Goal: Task Accomplishment & Management: Use online tool/utility

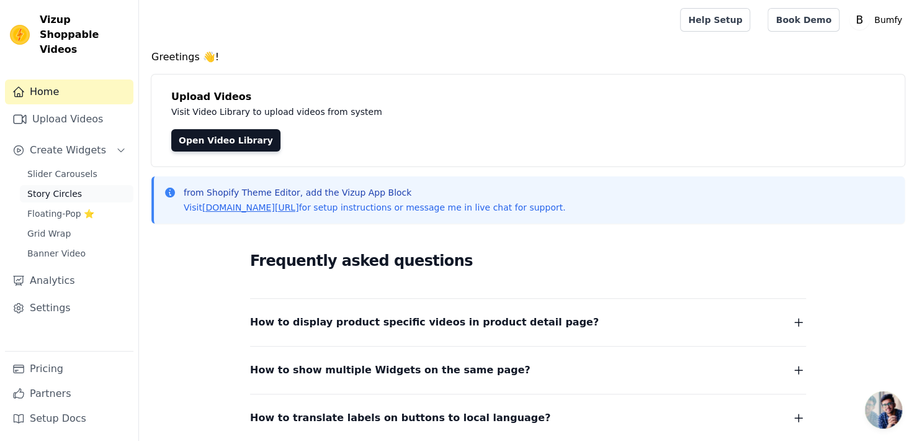
click at [88, 185] on link "Story Circles" at bounding box center [77, 193] width 114 height 17
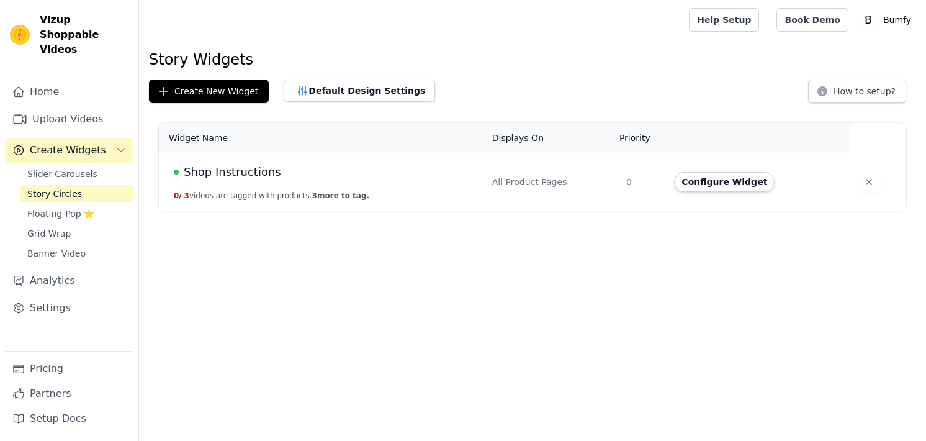
click at [567, 195] on td "All Product Pages" at bounding box center [552, 182] width 134 height 58
click at [217, 173] on span "Shop Instructions" at bounding box center [232, 171] width 97 height 17
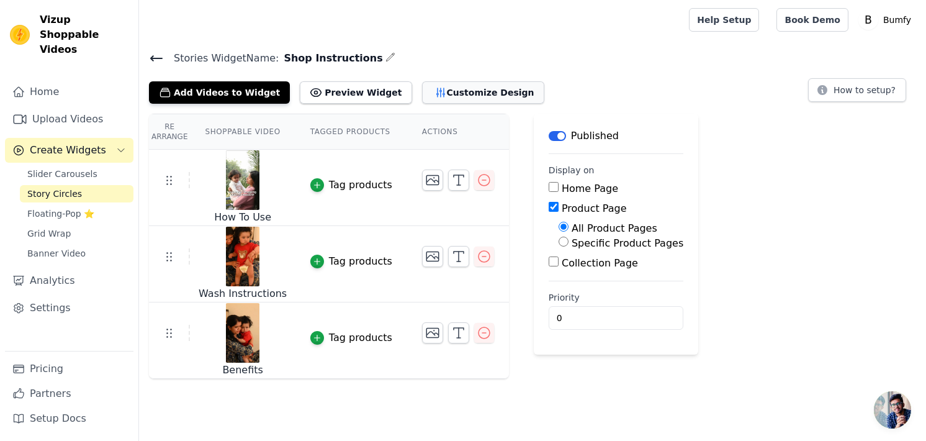
click at [436, 99] on button "Customize Design" at bounding box center [483, 92] width 122 height 22
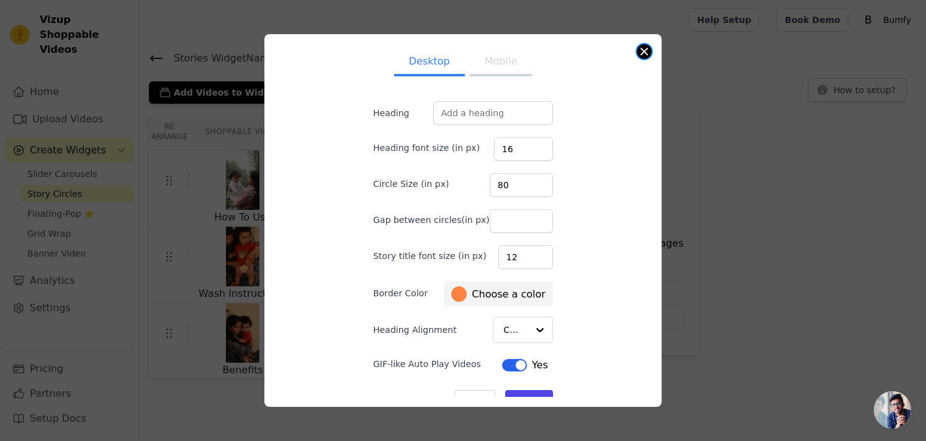
click at [643, 49] on button "Close modal" at bounding box center [644, 51] width 15 height 15
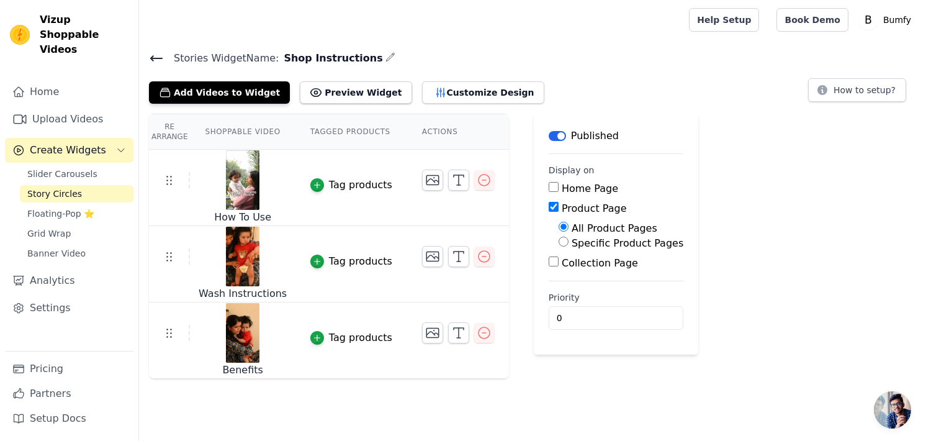
click at [549, 208] on input "Product Page" at bounding box center [554, 207] width 10 height 10
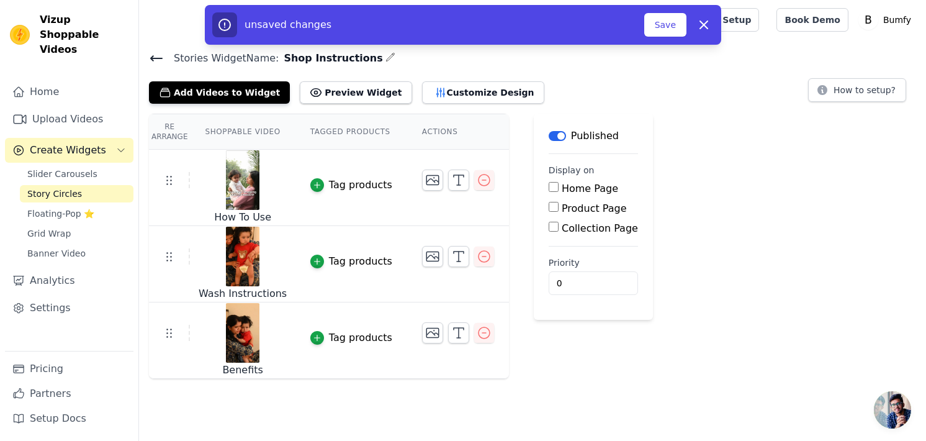
click at [549, 208] on input "Product Page" at bounding box center [554, 207] width 10 height 10
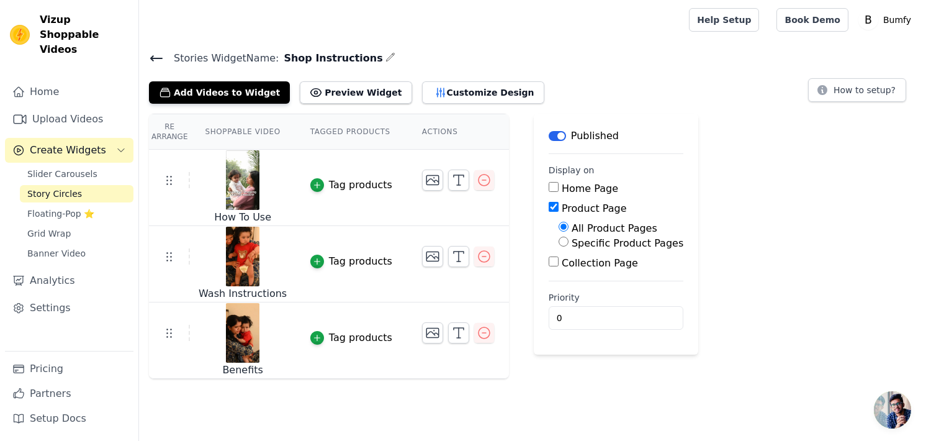
click at [549, 208] on input "Product Page" at bounding box center [554, 207] width 10 height 10
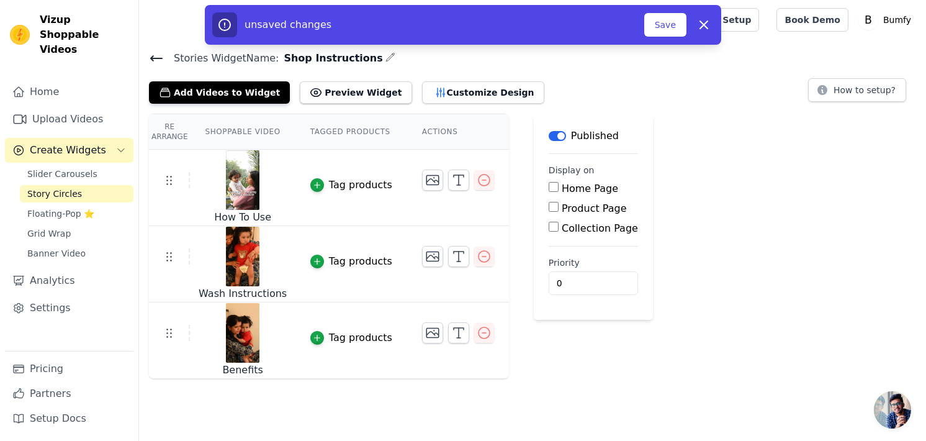
click at [549, 208] on input "Product Page" at bounding box center [554, 207] width 10 height 10
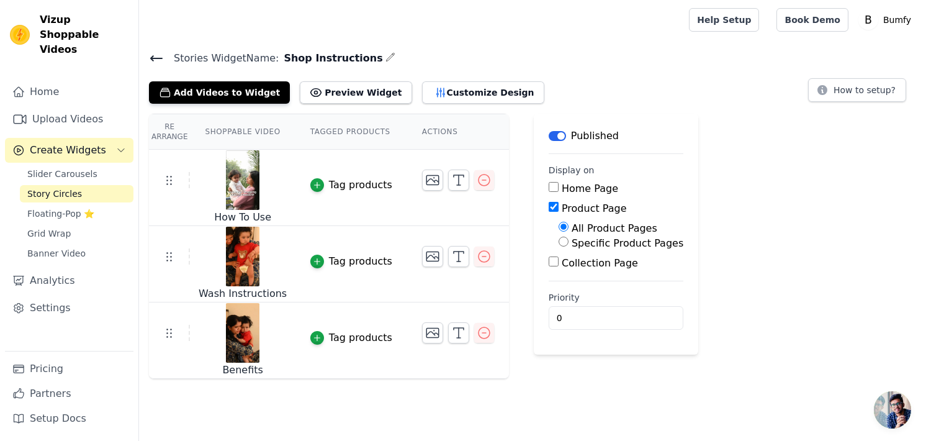
click at [549, 208] on input "Product Page" at bounding box center [554, 207] width 10 height 10
checkbox input "false"
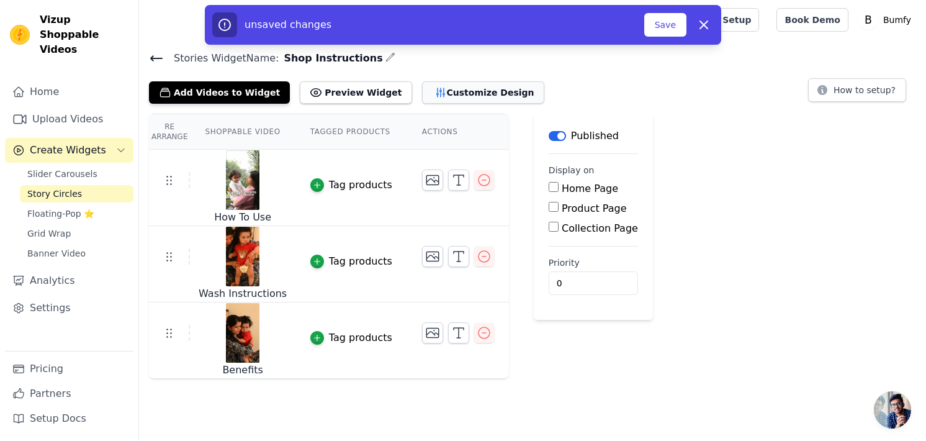
click at [422, 92] on button "Customize Design" at bounding box center [483, 92] width 122 height 22
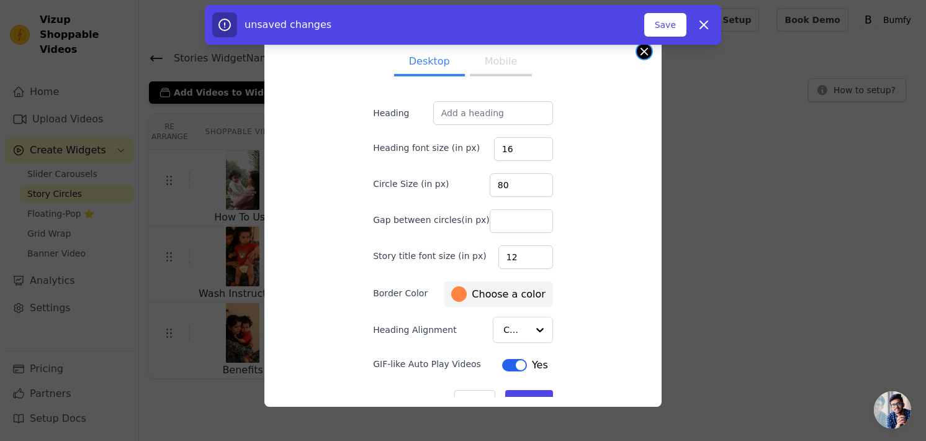
click at [644, 55] on button "Close modal" at bounding box center [644, 51] width 15 height 15
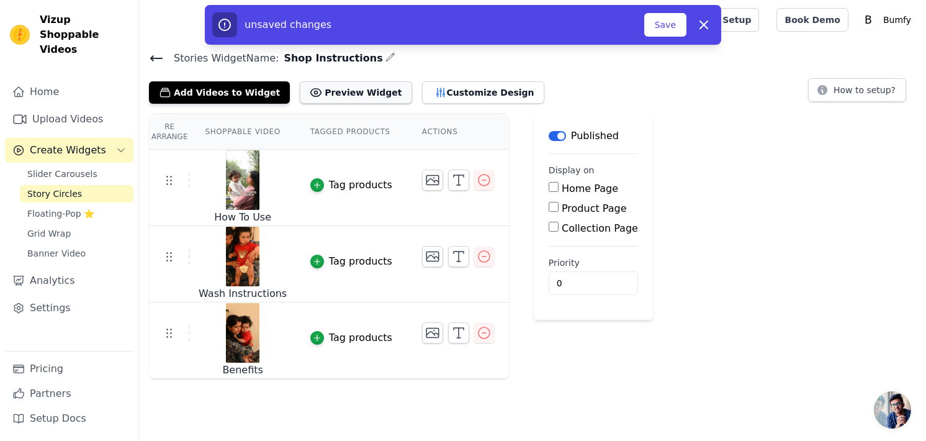
click at [312, 88] on button "Preview Widget" at bounding box center [356, 92] width 112 height 22
click at [467, 83] on button "Customize Design" at bounding box center [483, 92] width 122 height 22
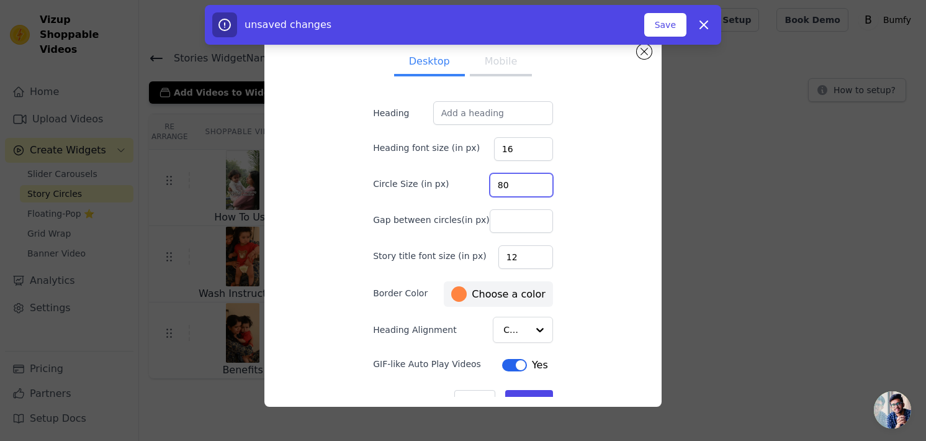
drag, startPoint x: 507, startPoint y: 183, endPoint x: 462, endPoint y: 189, distance: 44.5
click at [462, 189] on div "Circle Size (in px) 80" at bounding box center [463, 184] width 180 height 26
drag, startPoint x: 506, startPoint y: 187, endPoint x: 459, endPoint y: 188, distance: 46.6
click at [459, 188] on div "Circle Size (in px) 80" at bounding box center [463, 184] width 180 height 26
type input "150"
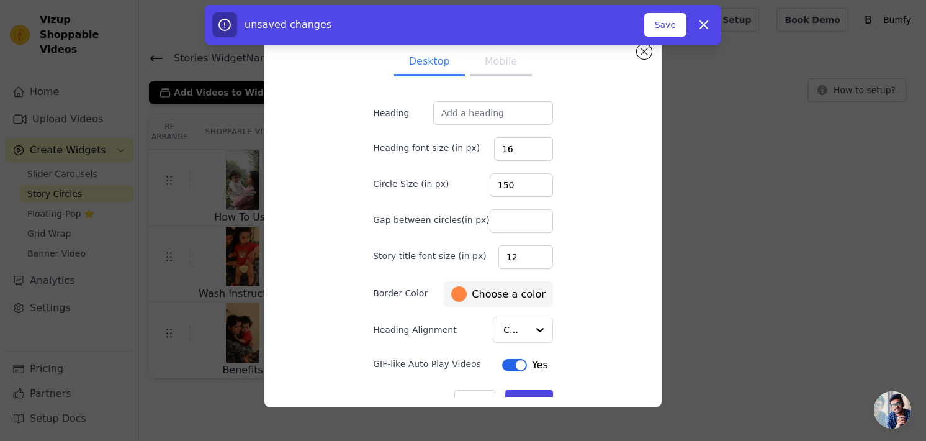
click at [615, 212] on div "Desktop Mobile Heading Heading font size (in px) 16 Circle Size (in px) 150 Gap…" at bounding box center [462, 220] width 377 height 353
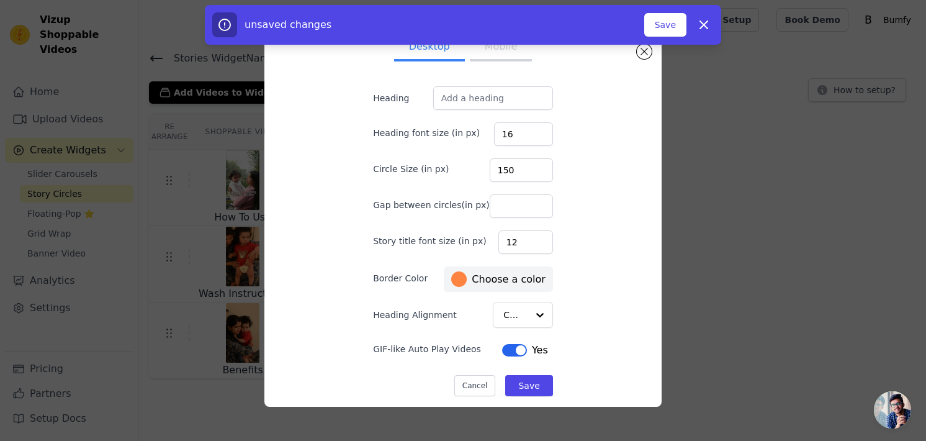
scroll to position [22, 0]
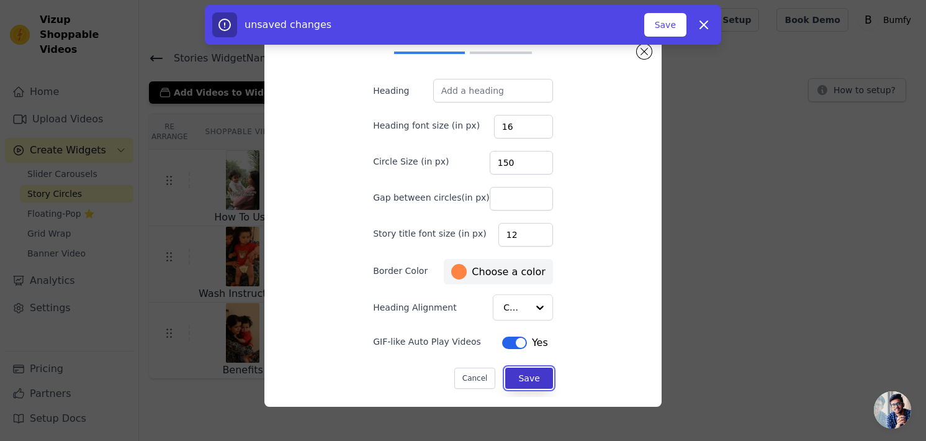
click at [514, 383] on button "Save" at bounding box center [528, 377] width 47 height 21
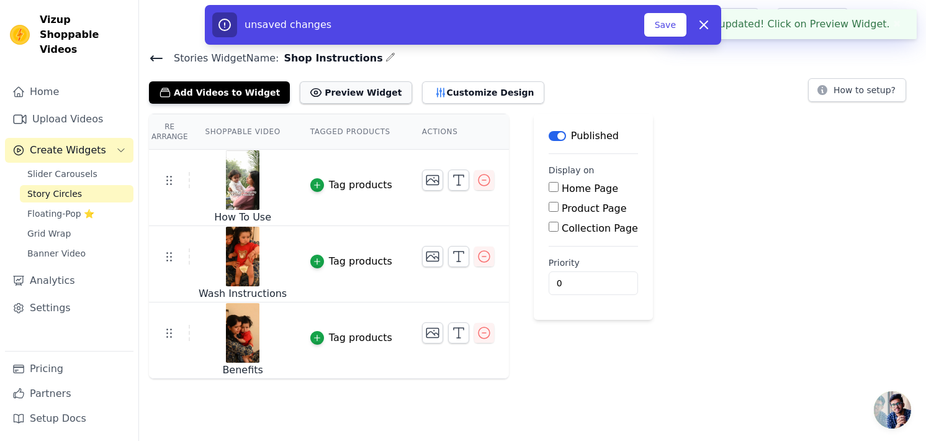
click at [323, 81] on button "Preview Widget" at bounding box center [356, 92] width 112 height 22
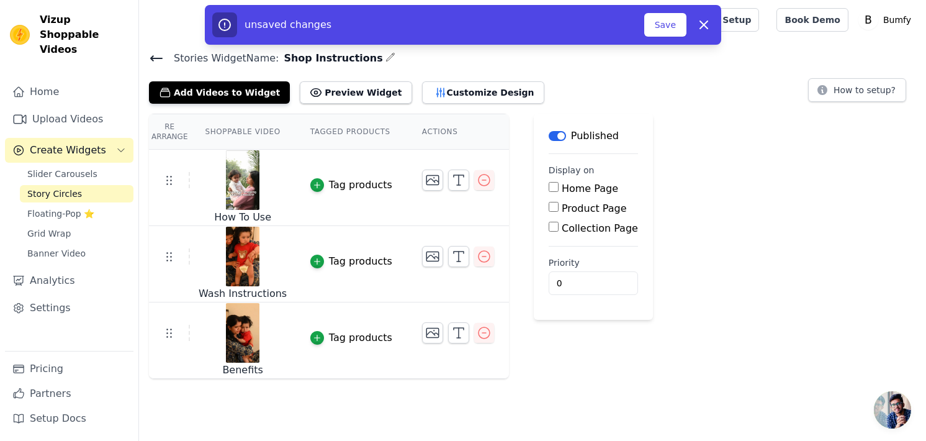
click at [562, 202] on label "Product Page" at bounding box center [594, 208] width 65 height 12
click at [549, 202] on input "Product Page" at bounding box center [554, 207] width 10 height 10
checkbox input "true"
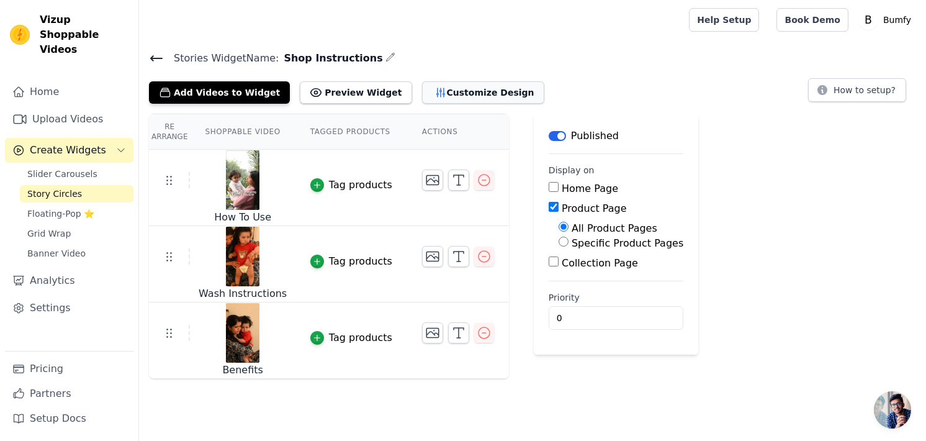
click at [439, 90] on button "Customize Design" at bounding box center [483, 92] width 122 height 22
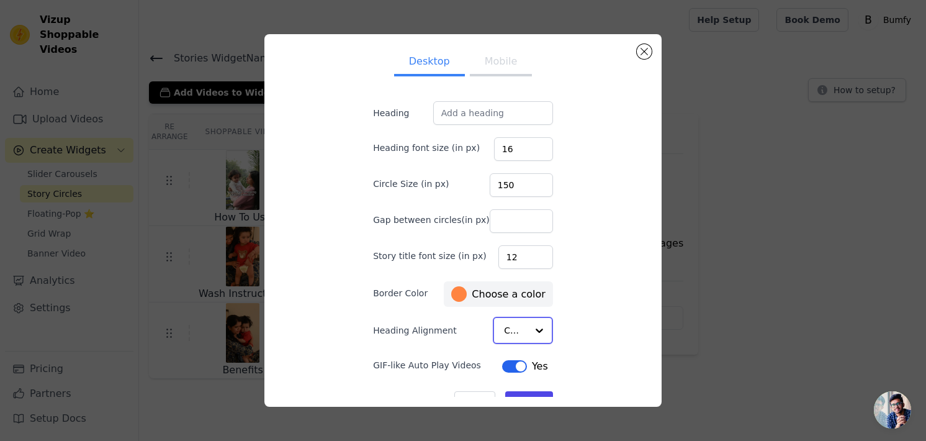
click at [527, 325] on div at bounding box center [539, 330] width 25 height 25
click at [569, 302] on div "Desktop Mobile Heading Heading font size (in px) 16 Circle Size (in px) 150 Gap…" at bounding box center [462, 220] width 377 height 353
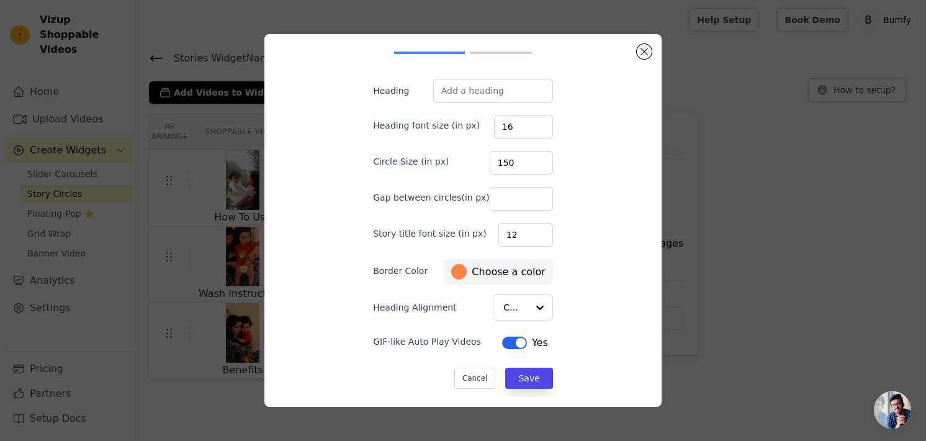
scroll to position [0, 0]
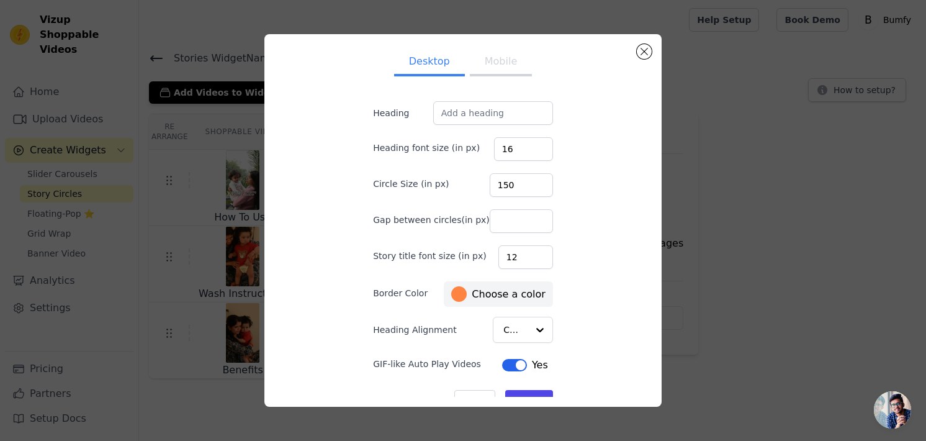
click at [516, 63] on button "Mobile" at bounding box center [501, 62] width 62 height 27
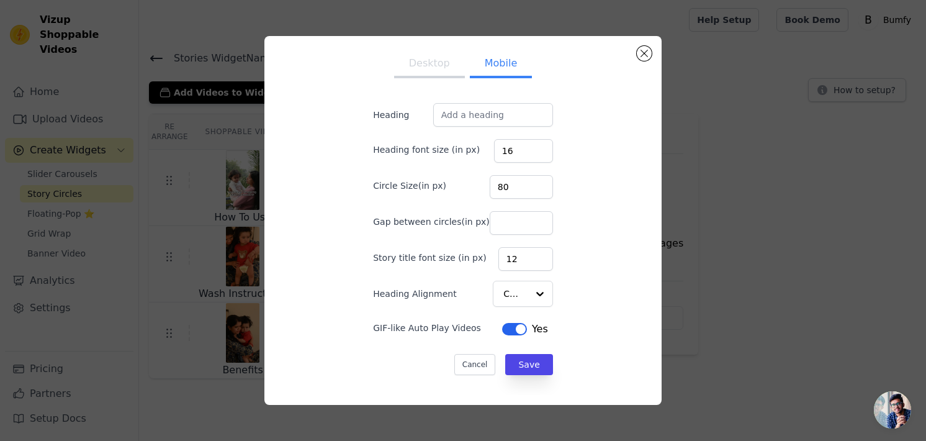
click at [431, 63] on button "Desktop" at bounding box center [429, 64] width 71 height 27
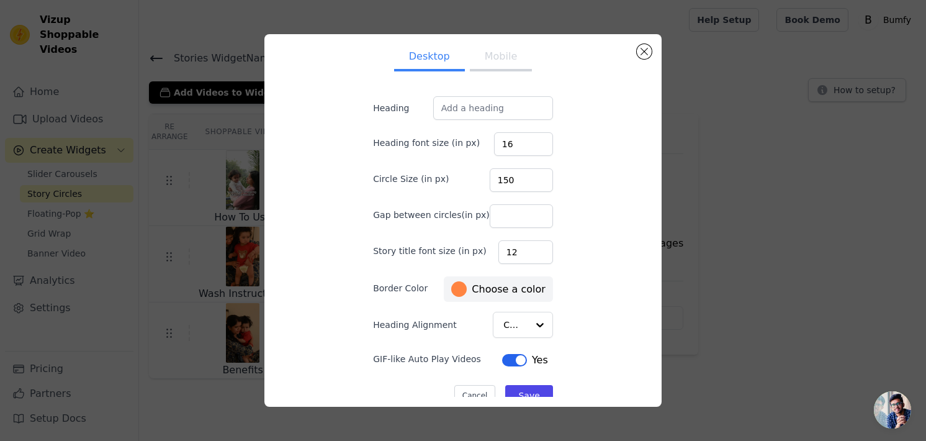
scroll to position [22, 0]
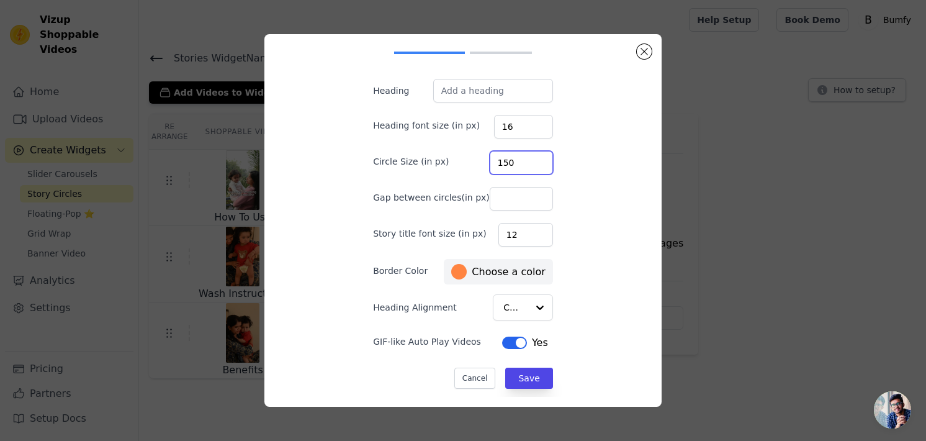
drag, startPoint x: 518, startPoint y: 158, endPoint x: 477, endPoint y: 172, distance: 43.2
click at [477, 172] on div "Circle Size (in px) 150" at bounding box center [463, 161] width 180 height 26
type input "300"
click at [519, 382] on button "Save" at bounding box center [528, 377] width 47 height 21
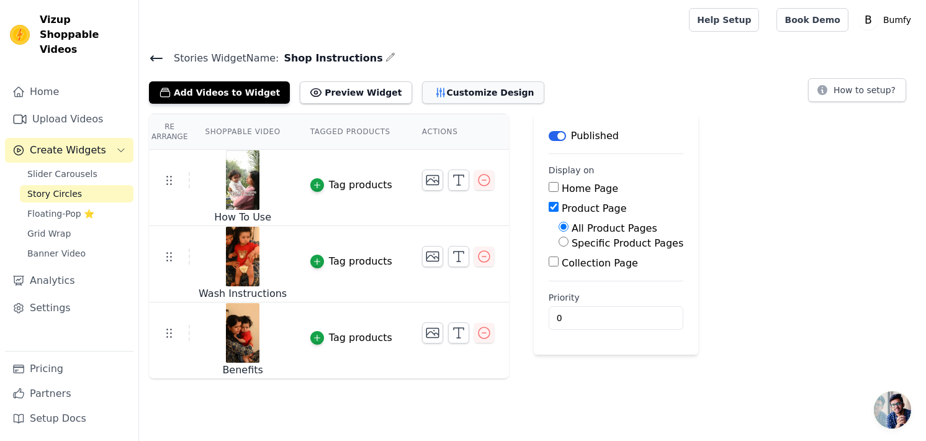
click at [442, 90] on button "Customize Design" at bounding box center [483, 92] width 122 height 22
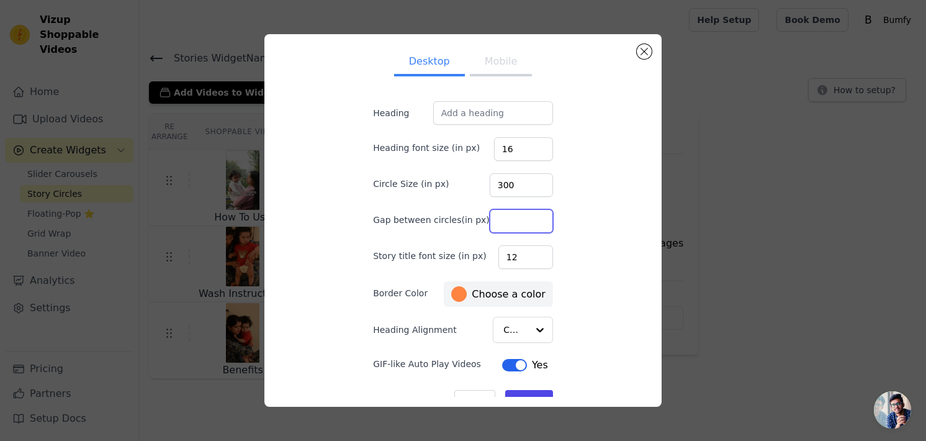
drag, startPoint x: 513, startPoint y: 221, endPoint x: 474, endPoint y: 223, distance: 39.8
click at [474, 223] on div "Gap between circles(in px)" at bounding box center [463, 220] width 180 height 26
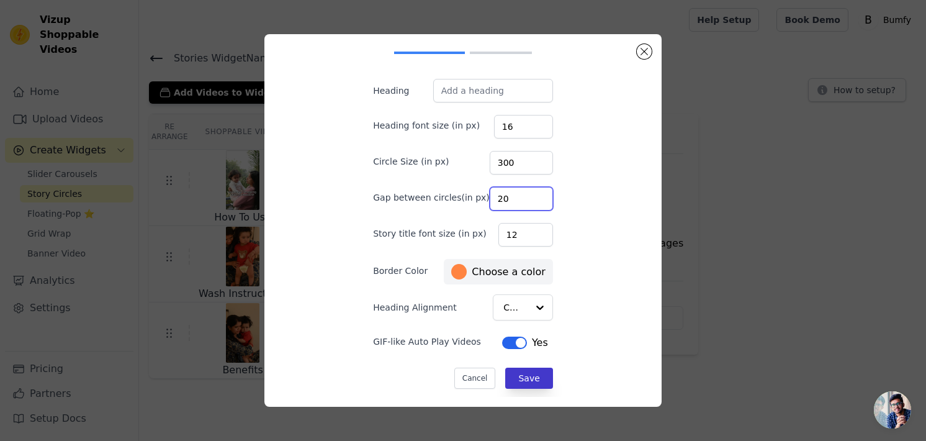
type input "20"
click at [528, 381] on button "Save" at bounding box center [528, 377] width 47 height 21
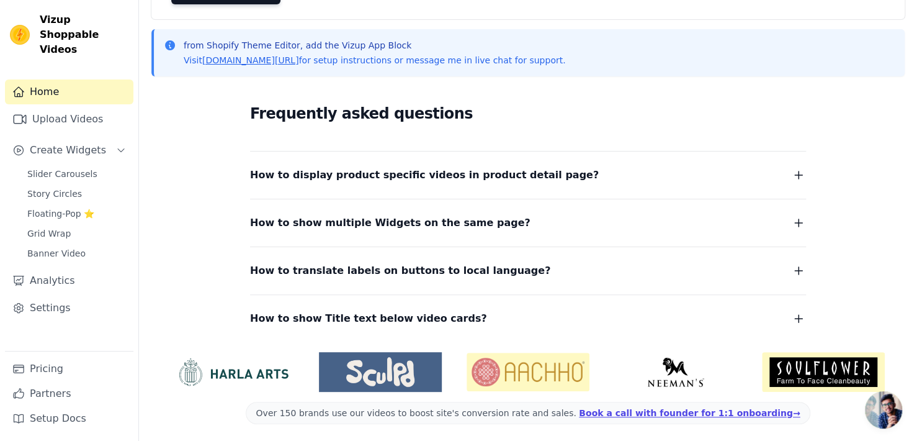
scroll to position [150, 0]
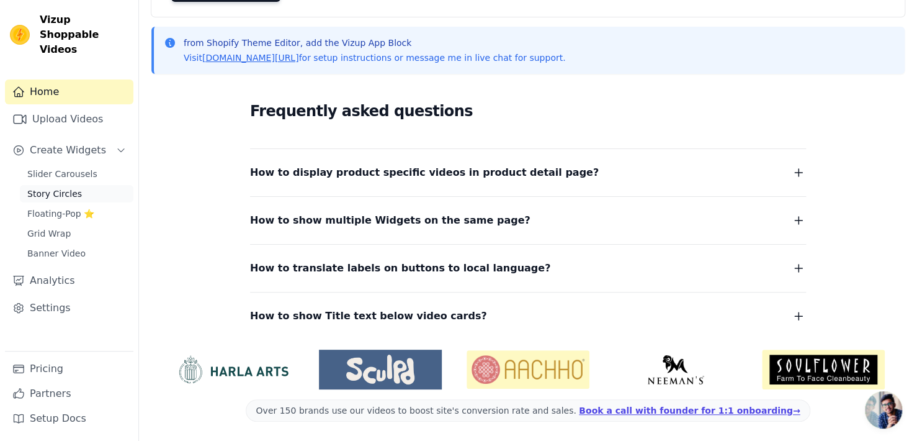
click at [72, 187] on span "Story Circles" at bounding box center [54, 193] width 55 height 12
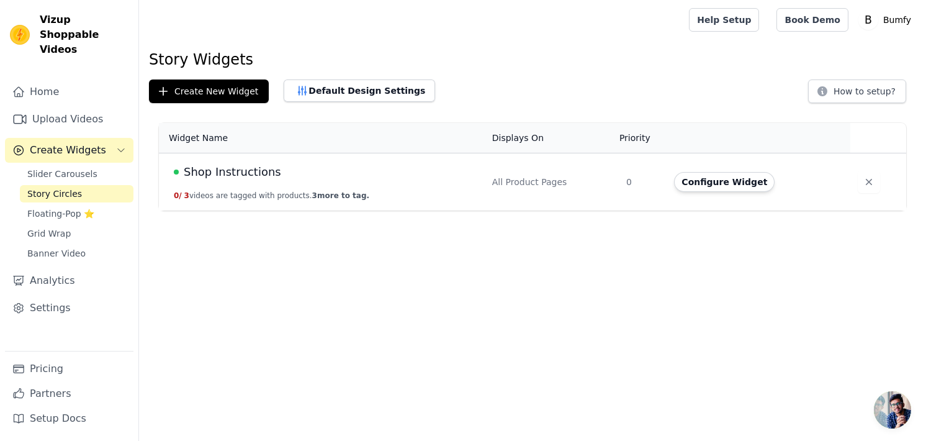
click at [485, 192] on td "All Product Pages" at bounding box center [552, 182] width 134 height 58
click at [233, 172] on span "Shop Instructions" at bounding box center [232, 171] width 97 height 17
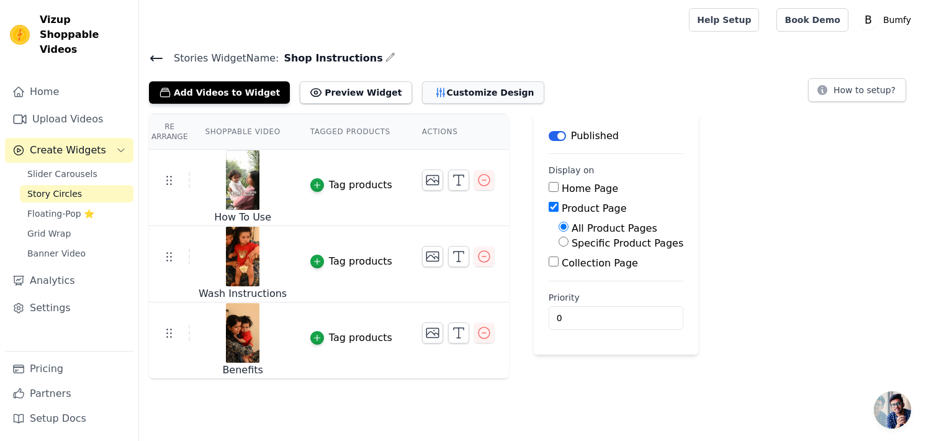
click at [467, 97] on button "Customize Design" at bounding box center [483, 92] width 122 height 22
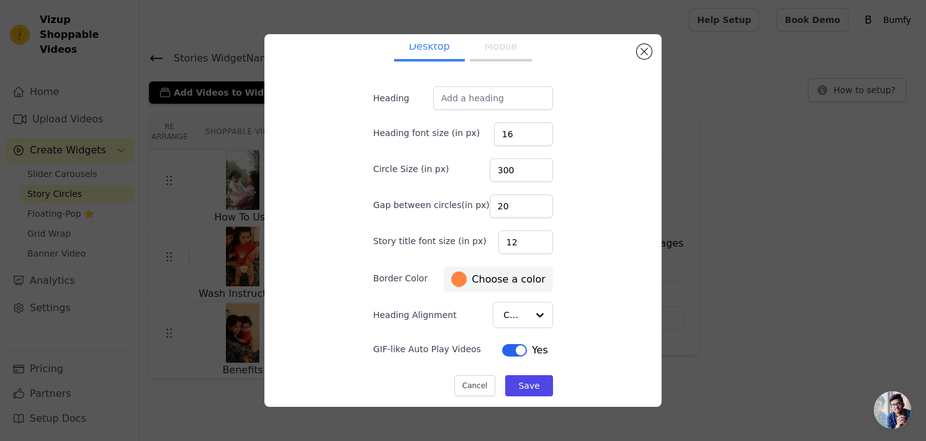
scroll to position [22, 0]
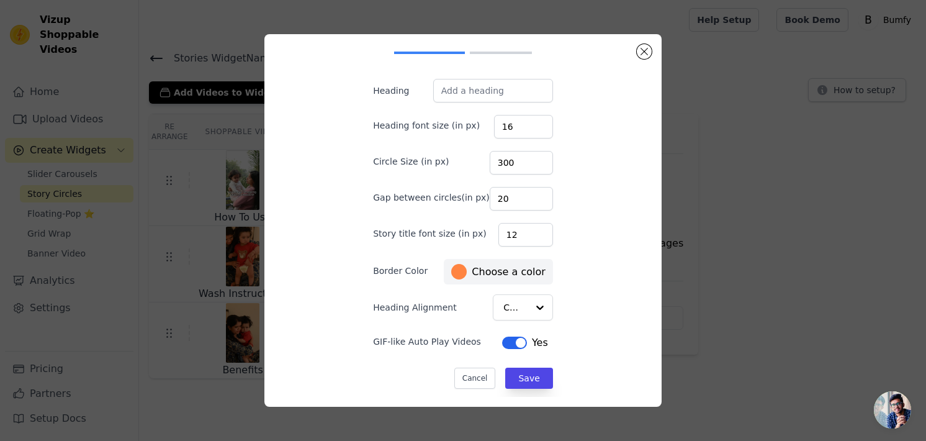
click at [492, 50] on button "Mobile" at bounding box center [501, 40] width 62 height 27
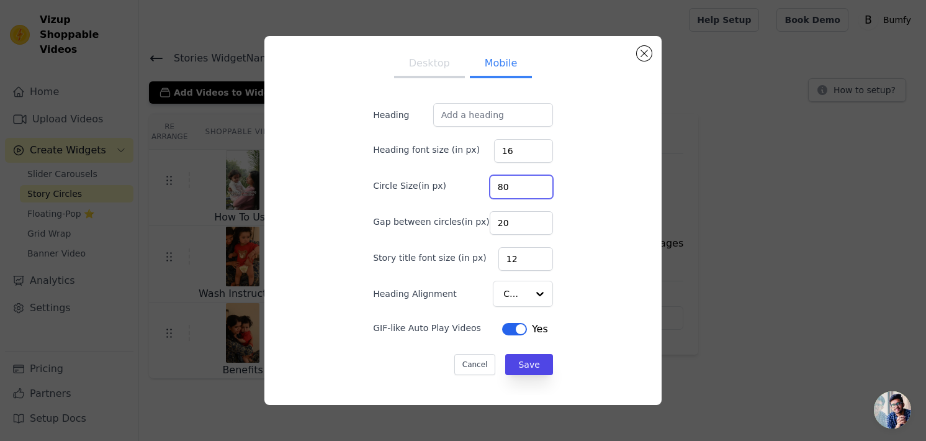
drag, startPoint x: 513, startPoint y: 182, endPoint x: 484, endPoint y: 197, distance: 33.6
click at [490, 197] on input "80" at bounding box center [521, 187] width 63 height 24
drag, startPoint x: 504, startPoint y: 185, endPoint x: 472, endPoint y: 192, distance: 33.0
click at [472, 192] on div "Circle Size(in px) 30" at bounding box center [463, 186] width 180 height 26
type input "40"
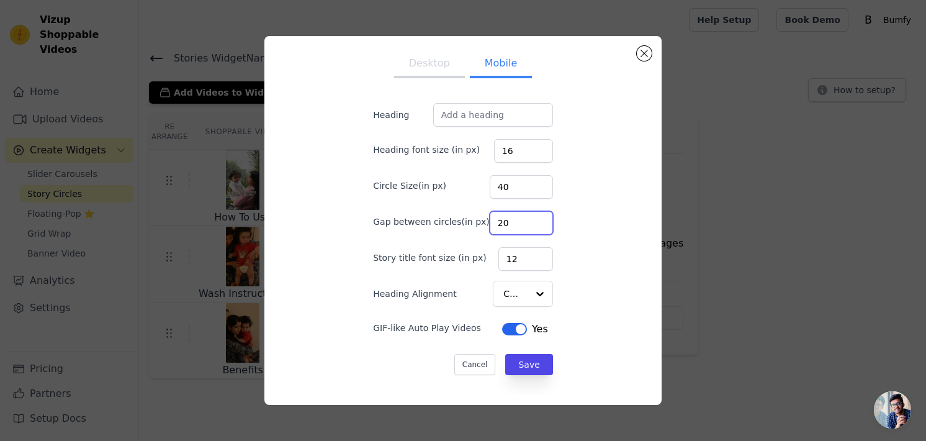
drag, startPoint x: 507, startPoint y: 219, endPoint x: 476, endPoint y: 226, distance: 31.8
click at [476, 226] on div "Gap between circles(in px) 20" at bounding box center [463, 222] width 180 height 26
type input "1"
click at [524, 357] on button "Save" at bounding box center [528, 364] width 47 height 21
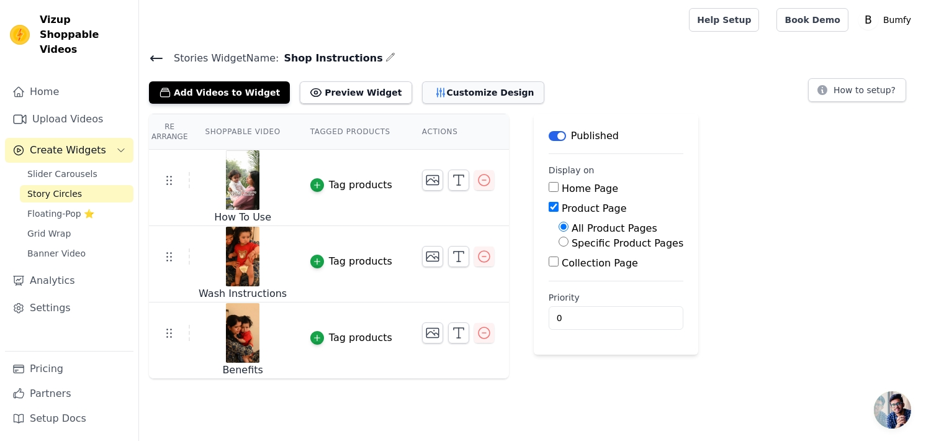
click at [475, 83] on button "Customize Design" at bounding box center [483, 92] width 122 height 22
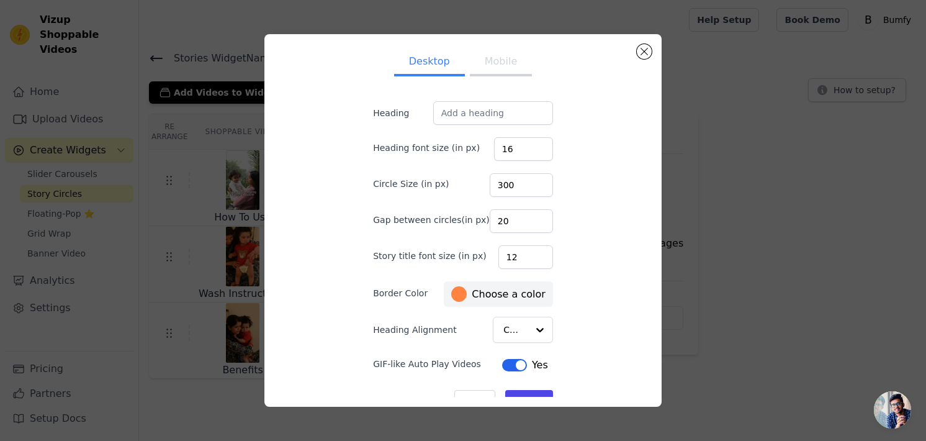
click at [490, 58] on button "Mobile" at bounding box center [501, 62] width 62 height 27
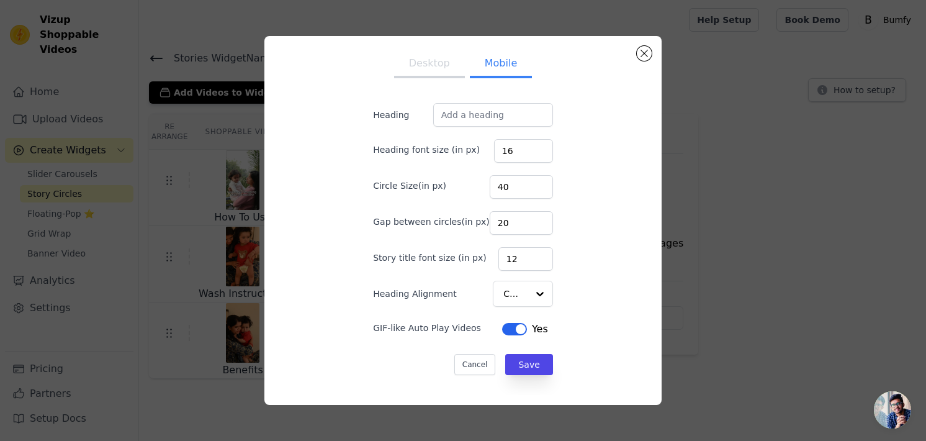
click at [402, 65] on button "Desktop" at bounding box center [429, 64] width 71 height 27
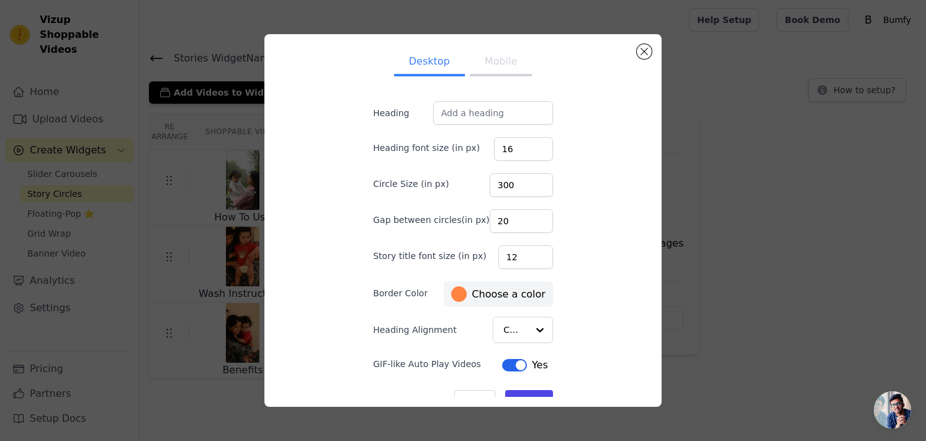
click at [489, 63] on button "Mobile" at bounding box center [501, 62] width 62 height 27
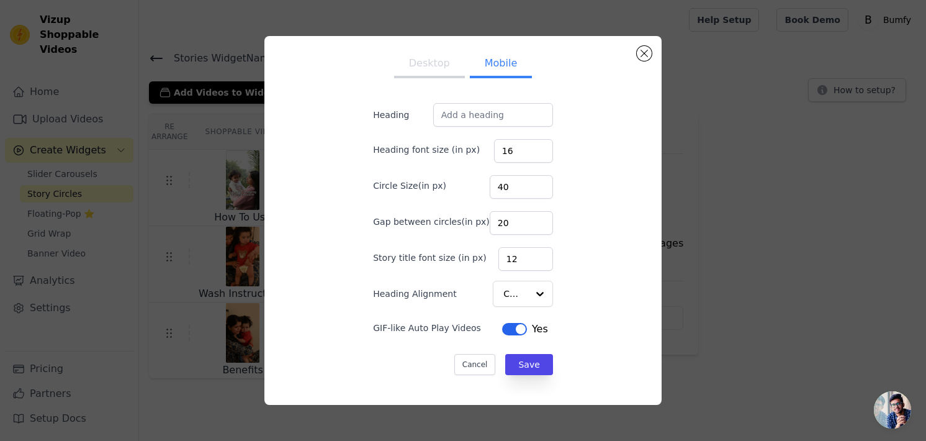
click at [420, 73] on button "Desktop" at bounding box center [429, 64] width 71 height 27
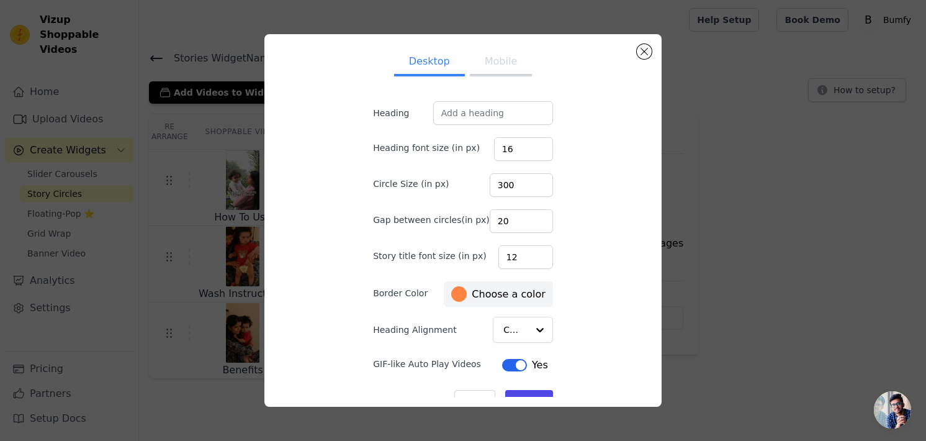
click at [474, 73] on button "Mobile" at bounding box center [501, 62] width 62 height 27
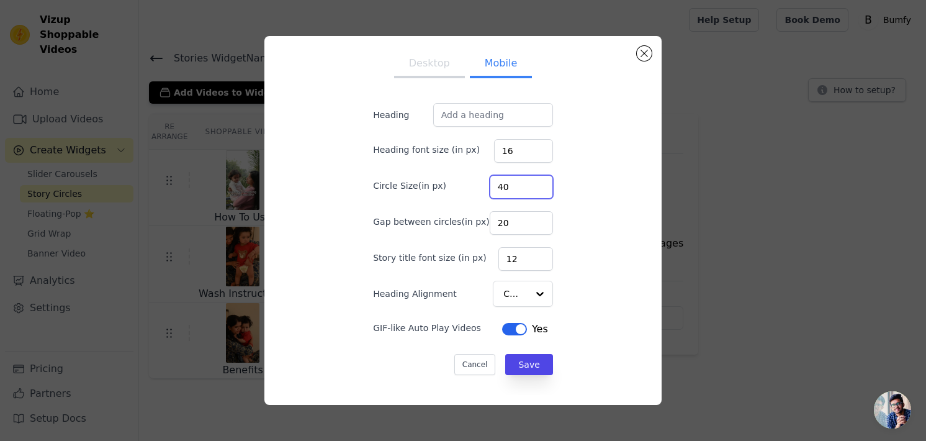
drag, startPoint x: 512, startPoint y: 192, endPoint x: 482, endPoint y: 192, distance: 29.8
click at [490, 192] on input "40" at bounding box center [521, 187] width 63 height 24
type input "60"
drag, startPoint x: 516, startPoint y: 221, endPoint x: 467, endPoint y: 225, distance: 49.8
click at [467, 225] on div "Gap between circles(in px) 20" at bounding box center [463, 222] width 180 height 26
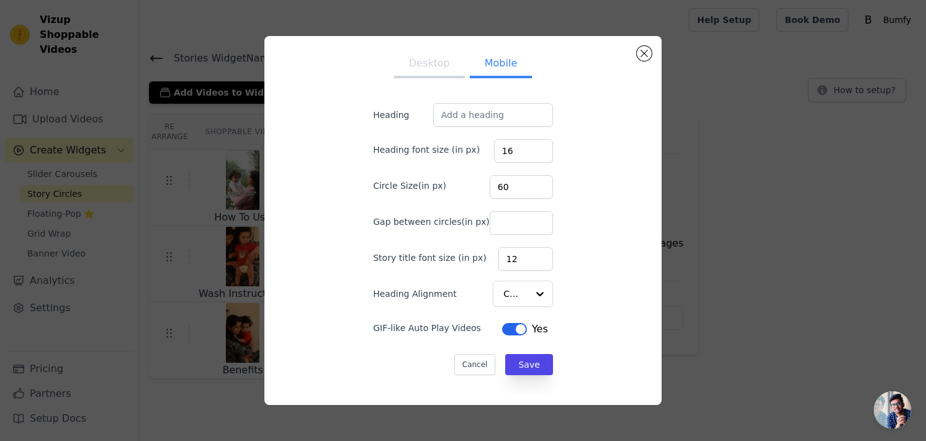
click at [561, 225] on div "Desktop Mobile Heading Heading font size (in px) 16 Circle Size(in px) 60 Gap b…" at bounding box center [462, 220] width 377 height 349
click at [538, 366] on button "Save" at bounding box center [528, 364] width 47 height 21
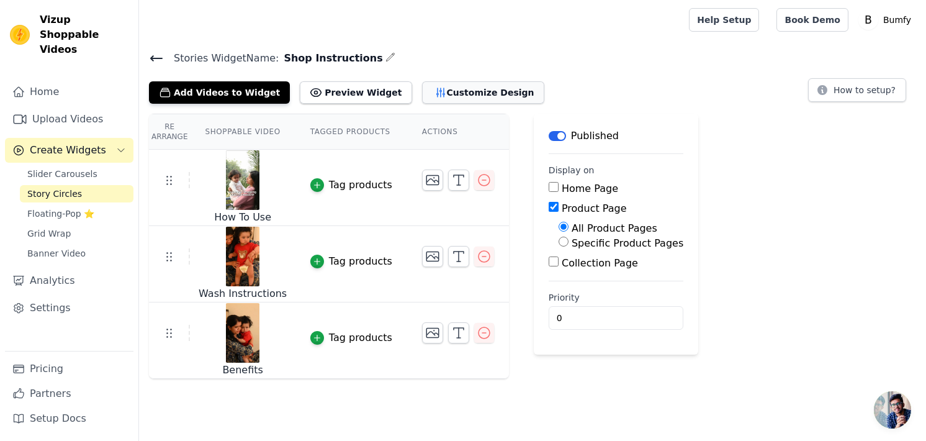
click at [422, 91] on button "Customize Design" at bounding box center [483, 92] width 122 height 22
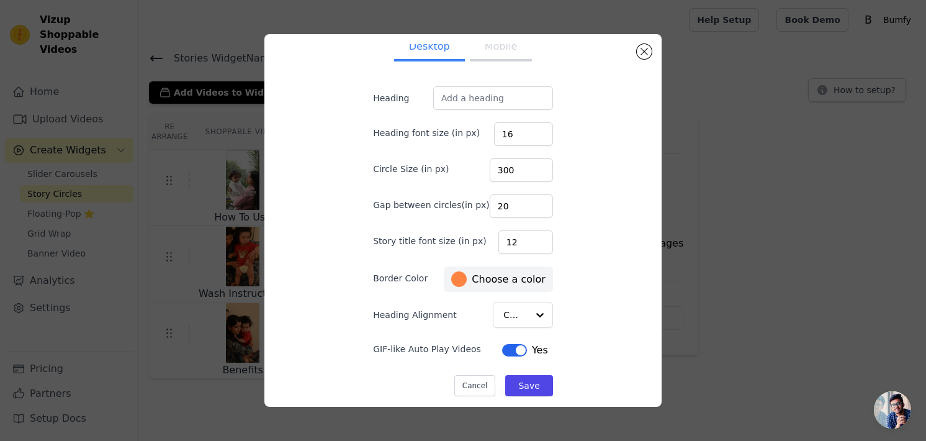
scroll to position [22, 0]
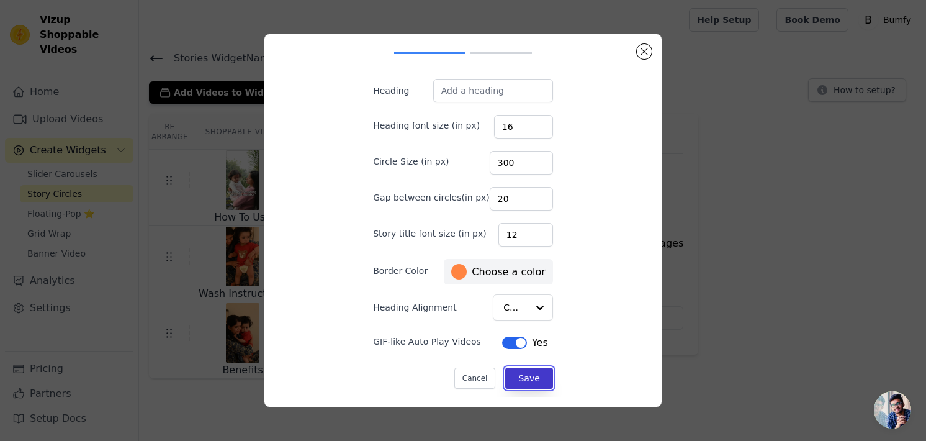
click at [530, 376] on button "Save" at bounding box center [528, 377] width 47 height 21
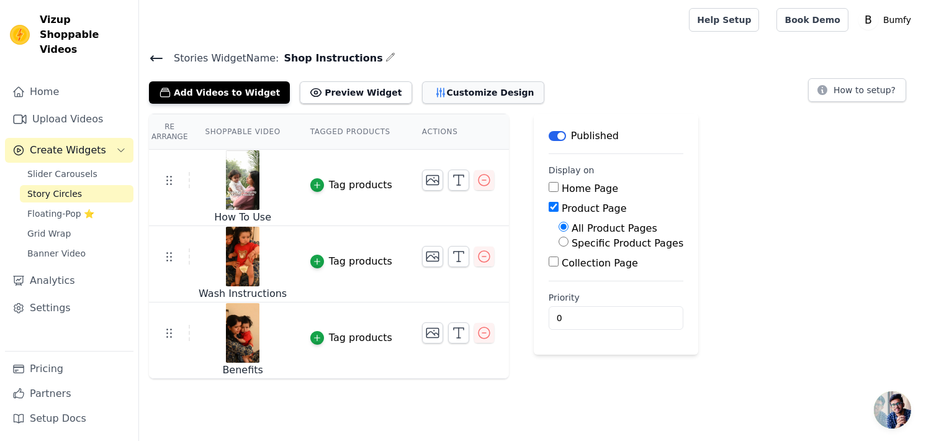
click at [430, 86] on button "Customize Design" at bounding box center [483, 92] width 122 height 22
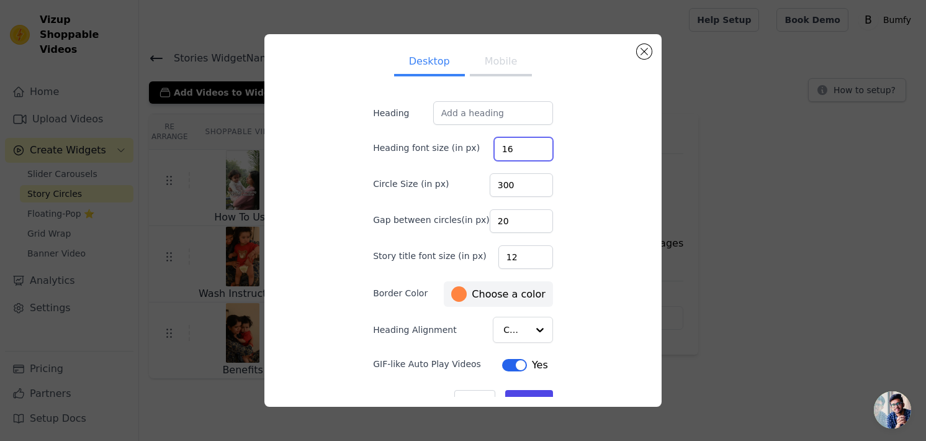
drag, startPoint x: 505, startPoint y: 148, endPoint x: 494, endPoint y: 150, distance: 10.7
click at [494, 150] on input "16" at bounding box center [523, 149] width 59 height 24
type input "30"
click at [580, 203] on div "Desktop Mobile Heading Heading font size (in px) 30 Circle Size (in px) 300 Gap…" at bounding box center [462, 220] width 377 height 353
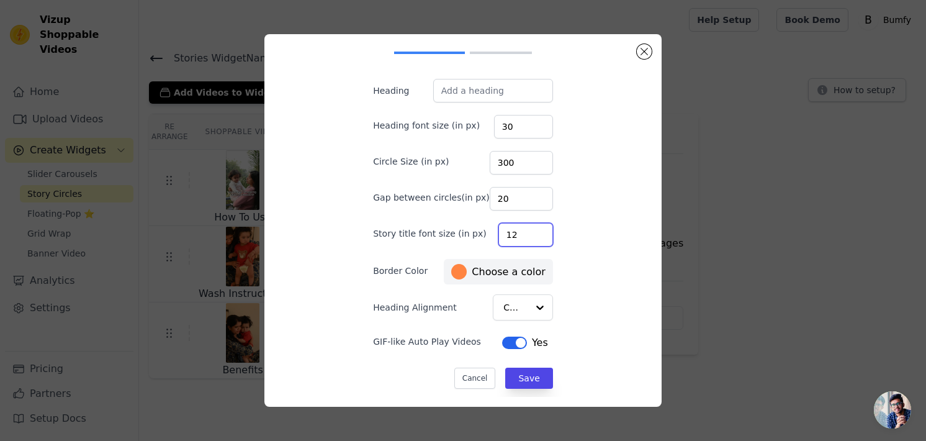
drag, startPoint x: 519, startPoint y: 237, endPoint x: 498, endPoint y: 239, distance: 21.3
click at [498, 239] on input "12" at bounding box center [525, 235] width 55 height 24
type input "30"
click at [517, 373] on button "Save" at bounding box center [528, 377] width 47 height 21
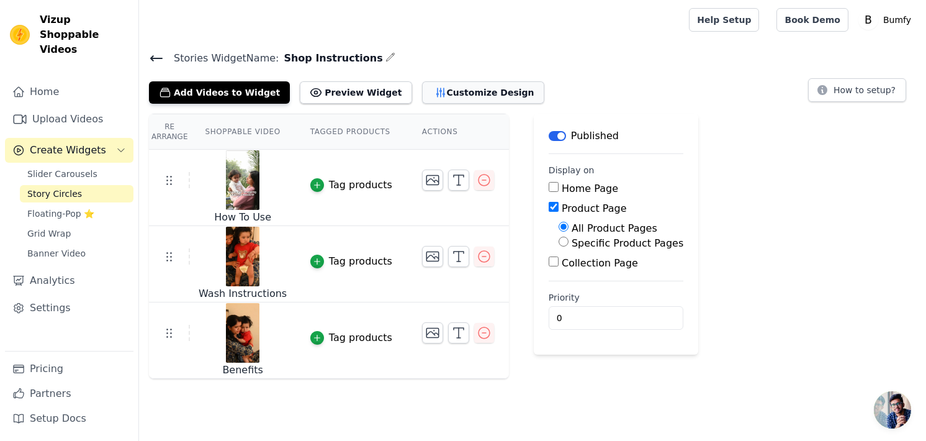
click at [451, 86] on button "Customize Design" at bounding box center [483, 92] width 122 height 22
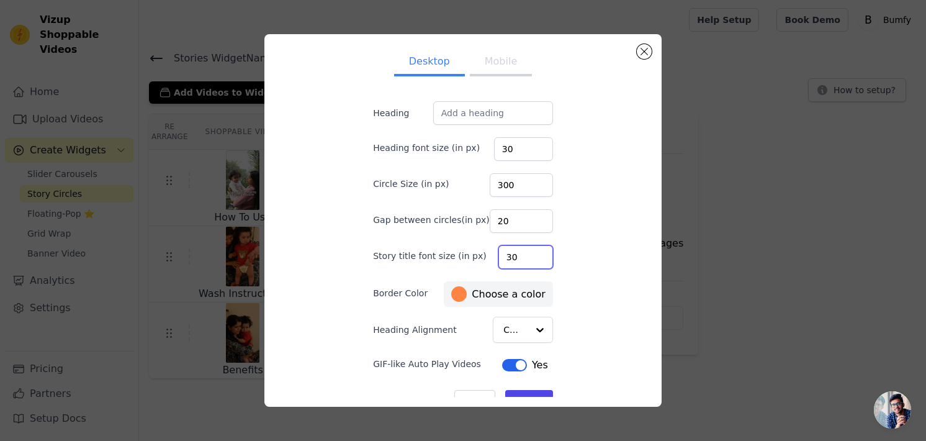
click at [510, 251] on input "30" at bounding box center [525, 257] width 55 height 24
drag, startPoint x: 510, startPoint y: 251, endPoint x: 474, endPoint y: 252, distance: 36.0
click at [474, 252] on div "Story title font size (in px) 30" at bounding box center [463, 256] width 180 height 26
type input "24"
click at [585, 313] on div "Desktop Mobile Heading Heading font size (in px) 30 Circle Size (in px) 300 Gap…" at bounding box center [462, 220] width 377 height 353
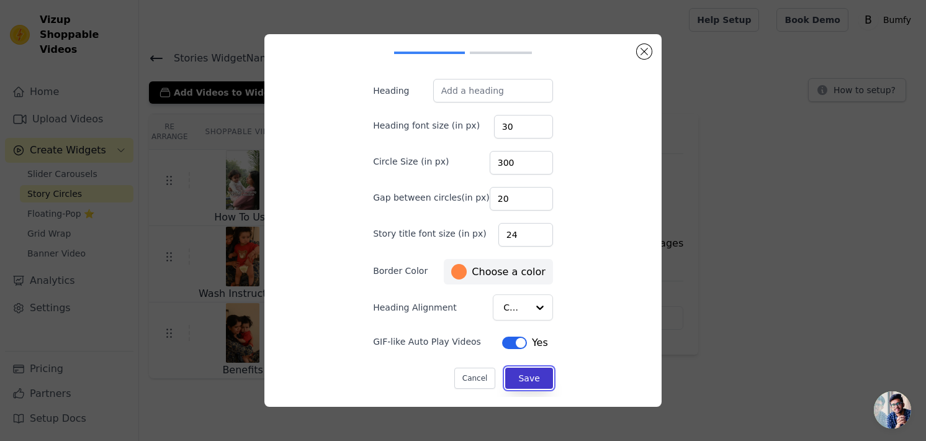
click at [513, 369] on button "Save" at bounding box center [528, 377] width 47 height 21
